Goal: Communication & Community: Answer question/provide support

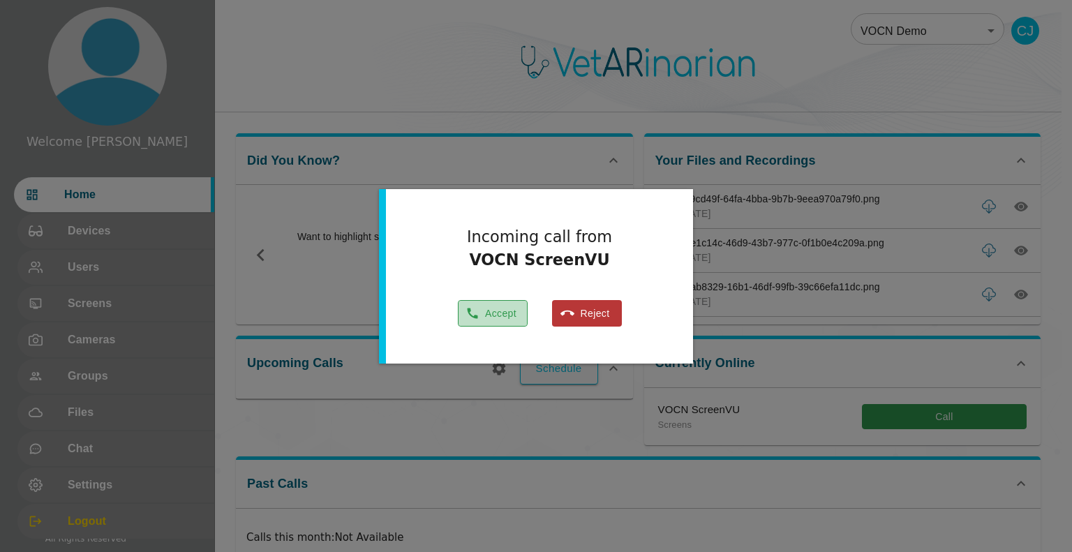
click at [485, 315] on button "Accept" at bounding box center [493, 313] width 70 height 27
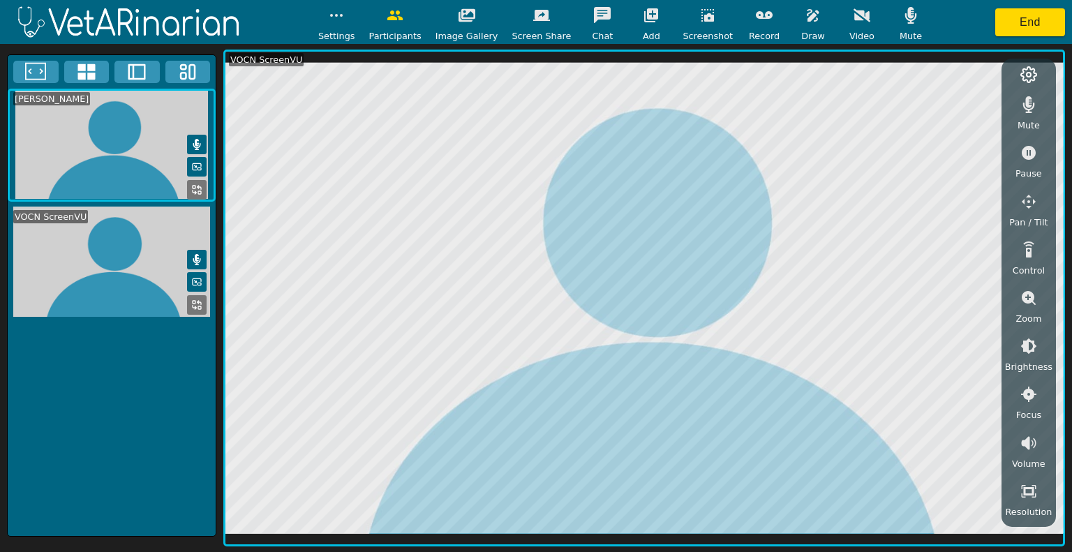
click at [804, 14] on icon "button" at bounding box center [812, 15] width 17 height 17
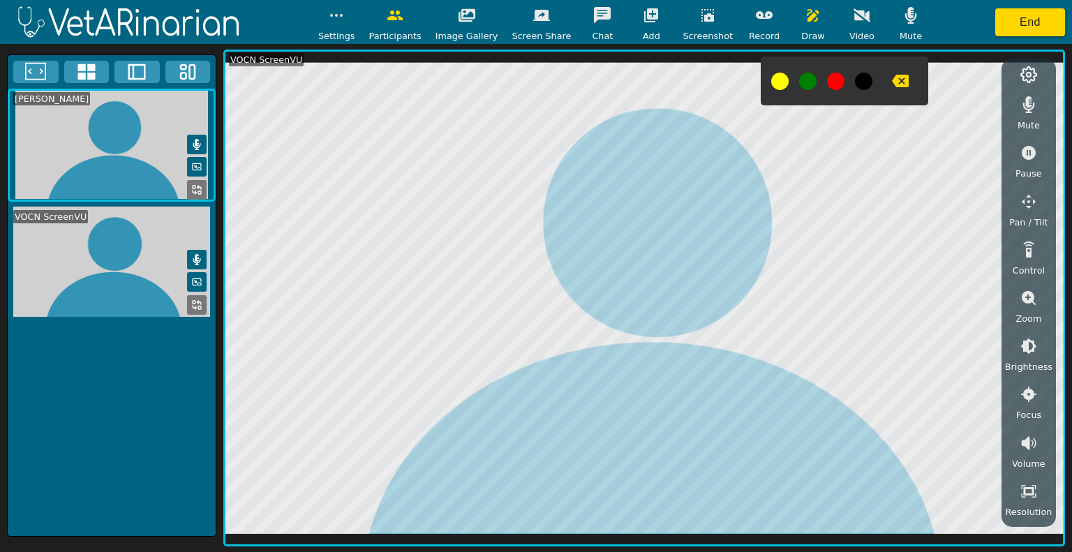
click at [892, 75] on icon "button" at bounding box center [900, 81] width 17 height 17
click at [892, 76] on icon "button" at bounding box center [900, 81] width 17 height 13
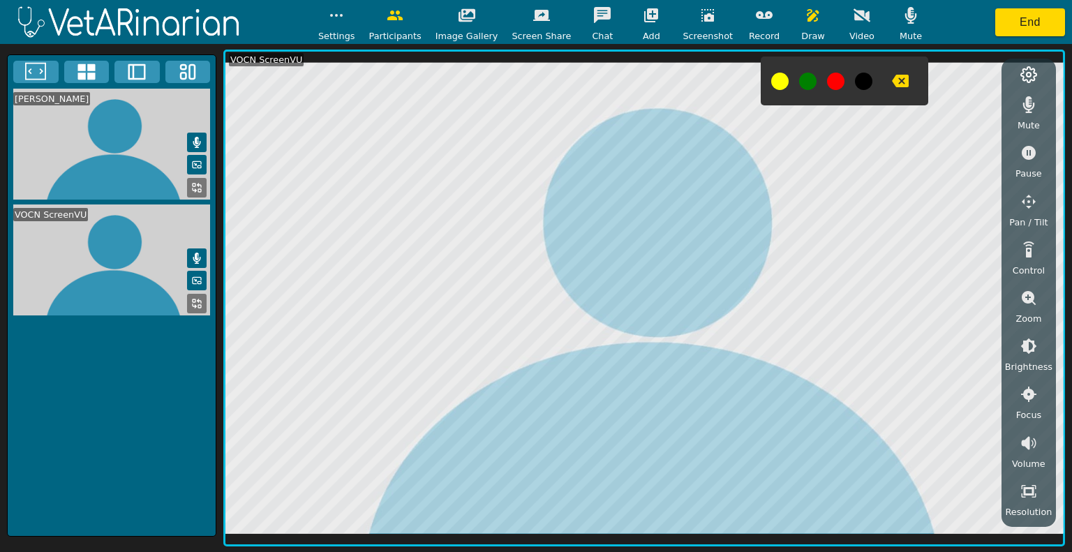
click at [699, 7] on icon "button" at bounding box center [707, 15] width 17 height 17
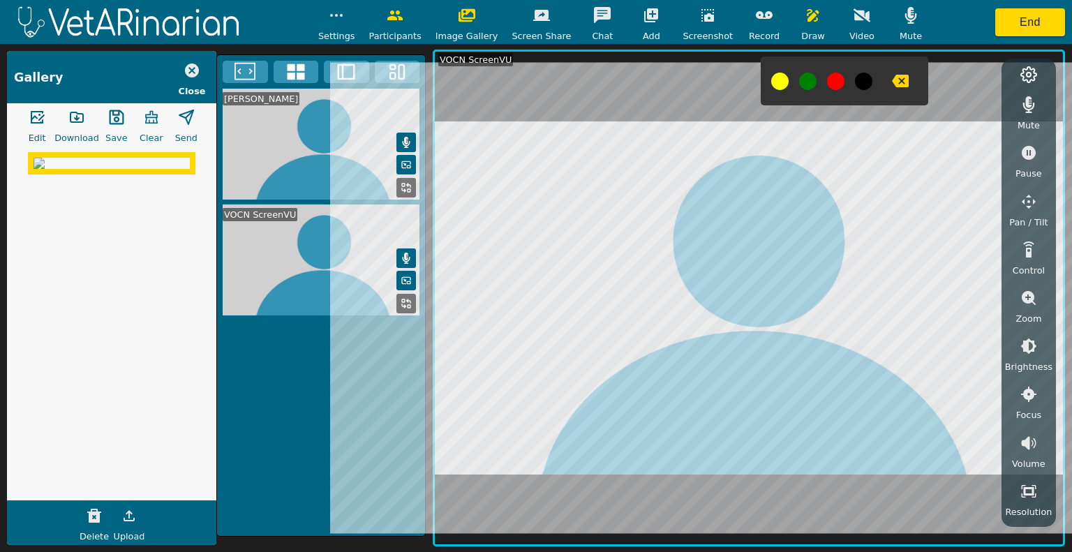
click at [70, 119] on icon "button" at bounding box center [76, 117] width 13 height 10
click at [690, 24] on button "button" at bounding box center [707, 15] width 35 height 28
click at [116, 198] on img at bounding box center [111, 192] width 156 height 11
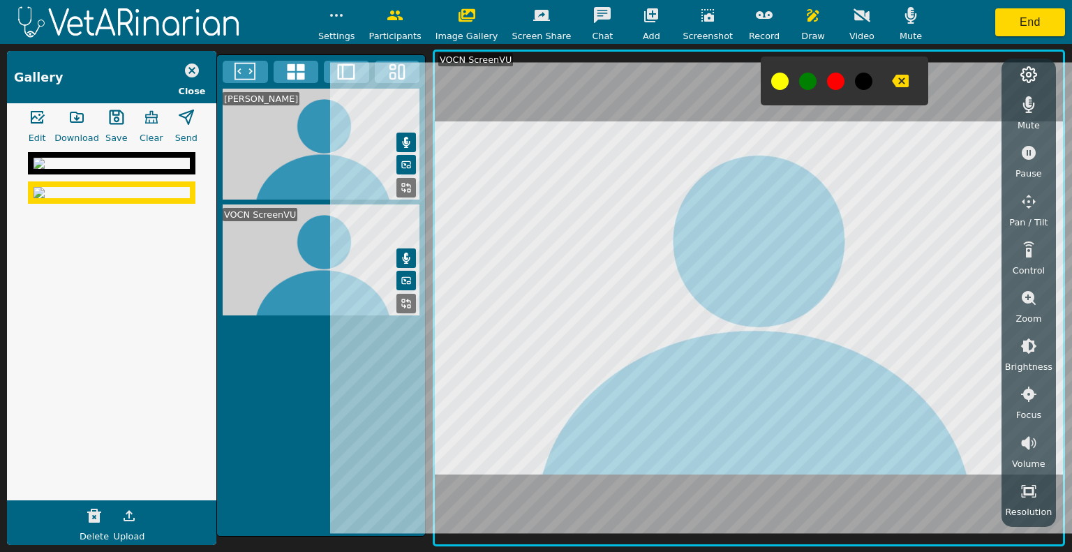
click at [111, 123] on icon "button" at bounding box center [116, 117] width 15 height 15
click at [701, 20] on icon "button" at bounding box center [707, 15] width 13 height 13
click at [111, 169] on img at bounding box center [111, 163] width 156 height 11
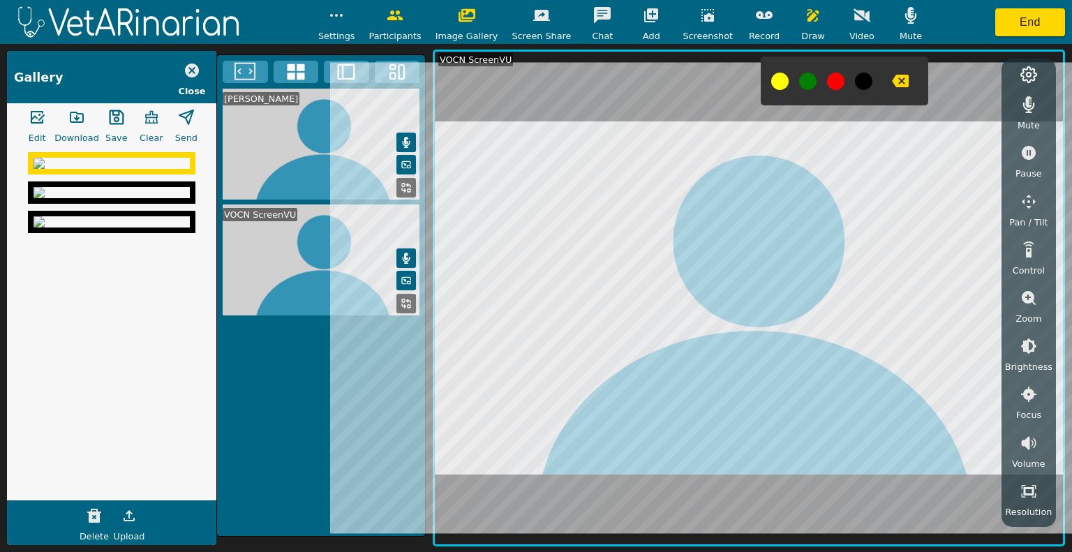
click at [119, 121] on icon "button" at bounding box center [116, 117] width 17 height 17
click at [73, 121] on icon "button" at bounding box center [76, 117] width 17 height 17
click at [690, 15] on button "button" at bounding box center [707, 15] width 35 height 28
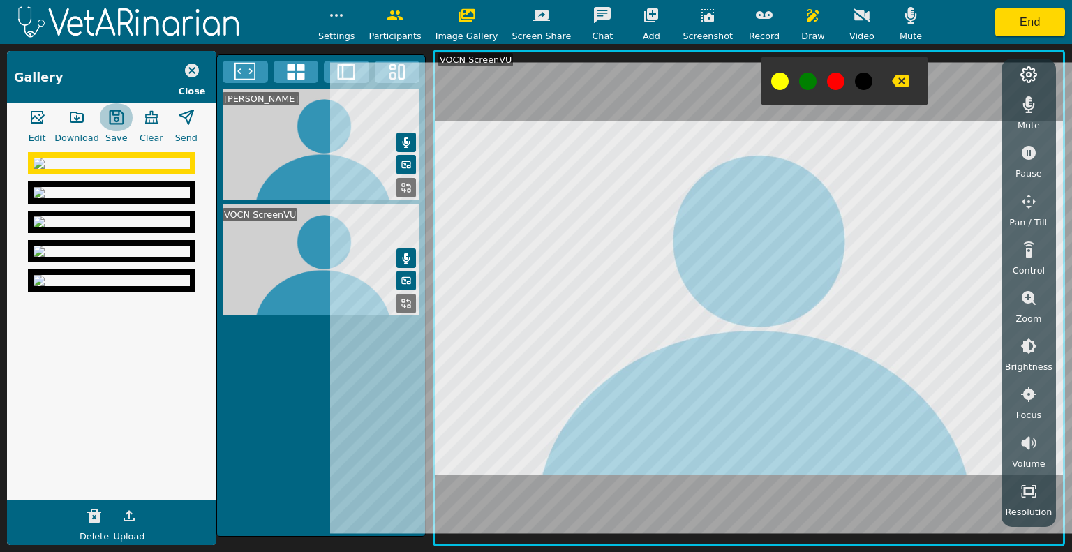
click at [108, 119] on icon "button" at bounding box center [116, 117] width 17 height 17
click at [130, 227] on img at bounding box center [111, 221] width 156 height 11
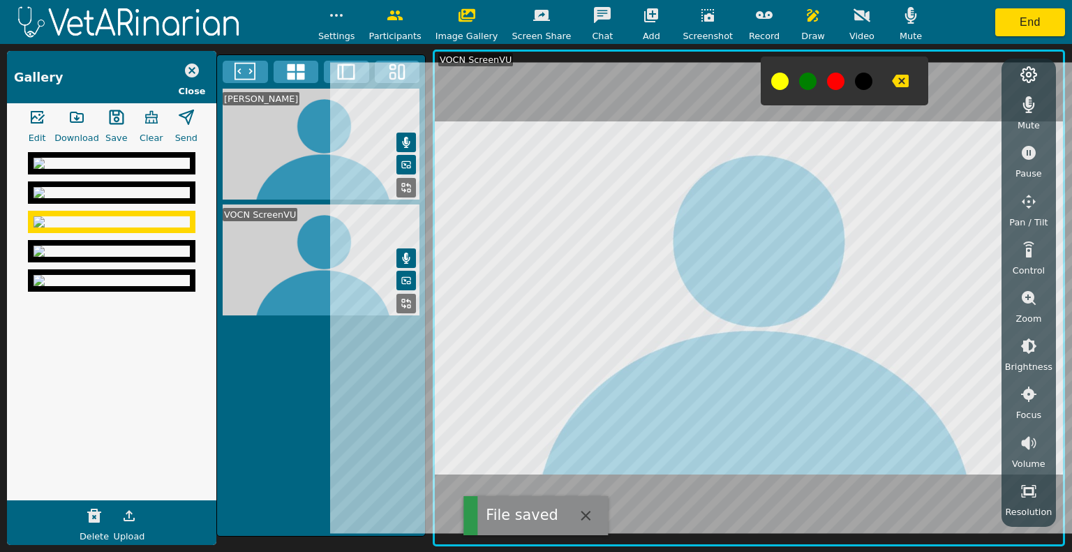
click at [109, 118] on icon "button" at bounding box center [116, 117] width 15 height 15
drag, startPoint x: 216, startPoint y: 186, endPoint x: 237, endPoint y: 330, distance: 145.1
click at [237, 330] on div "[PERSON_NAME] VOCN ScreenVU" at bounding box center [320, 295] width 209 height 482
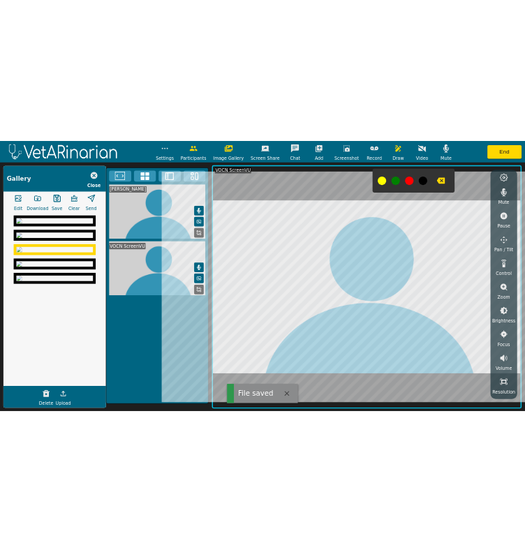
scroll to position [180, 0]
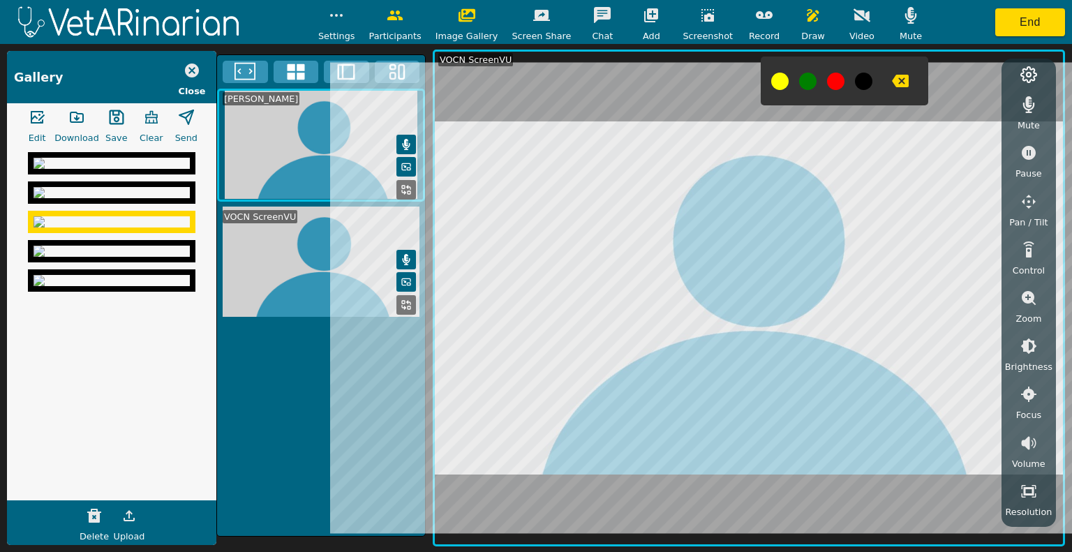
click at [109, 286] on img at bounding box center [111, 280] width 156 height 11
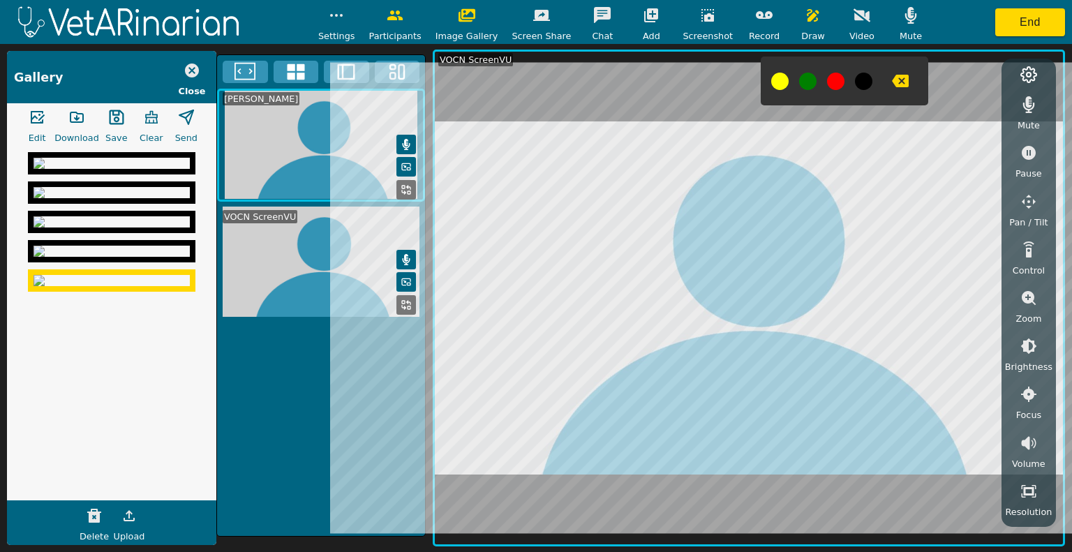
click at [108, 119] on icon "button" at bounding box center [116, 117] width 17 height 17
click at [185, 71] on icon "button" at bounding box center [192, 70] width 14 height 14
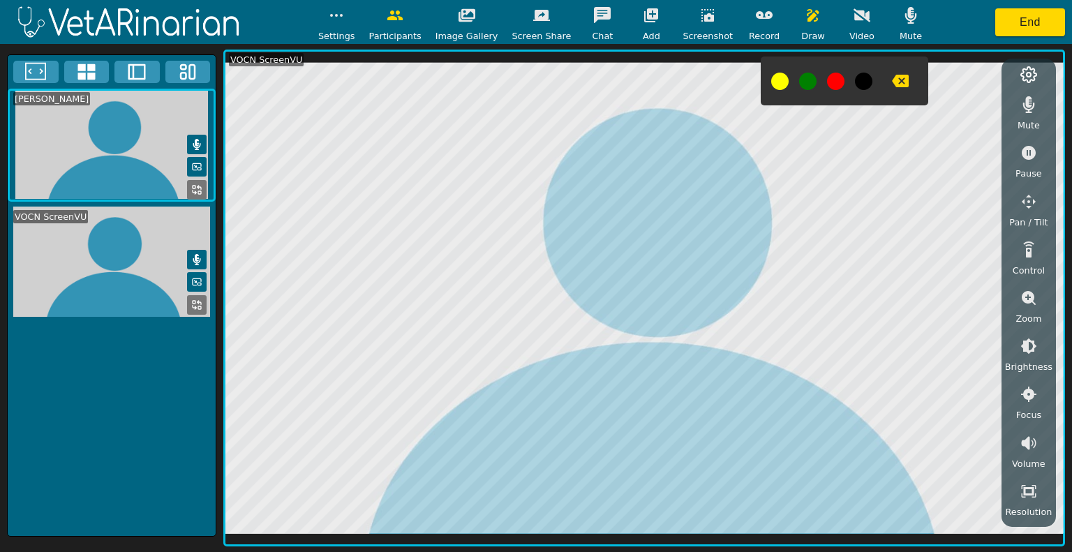
click at [141, 391] on div "[PERSON_NAME] VOCN ScreenVU" at bounding box center [111, 295] width 209 height 482
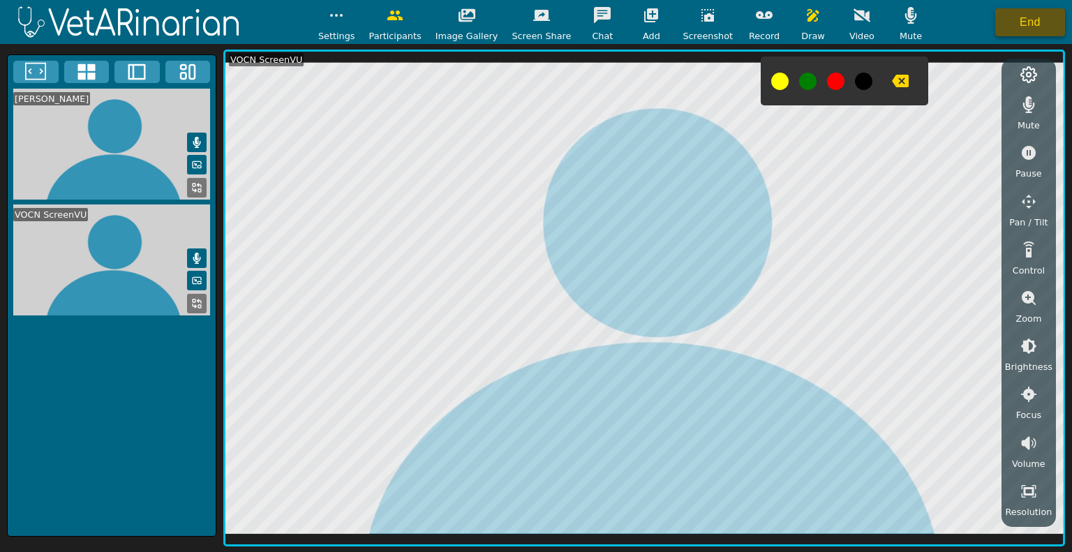
click at [1024, 10] on button "End" at bounding box center [1030, 22] width 70 height 28
